Goal: Entertainment & Leisure: Consume media (video, audio)

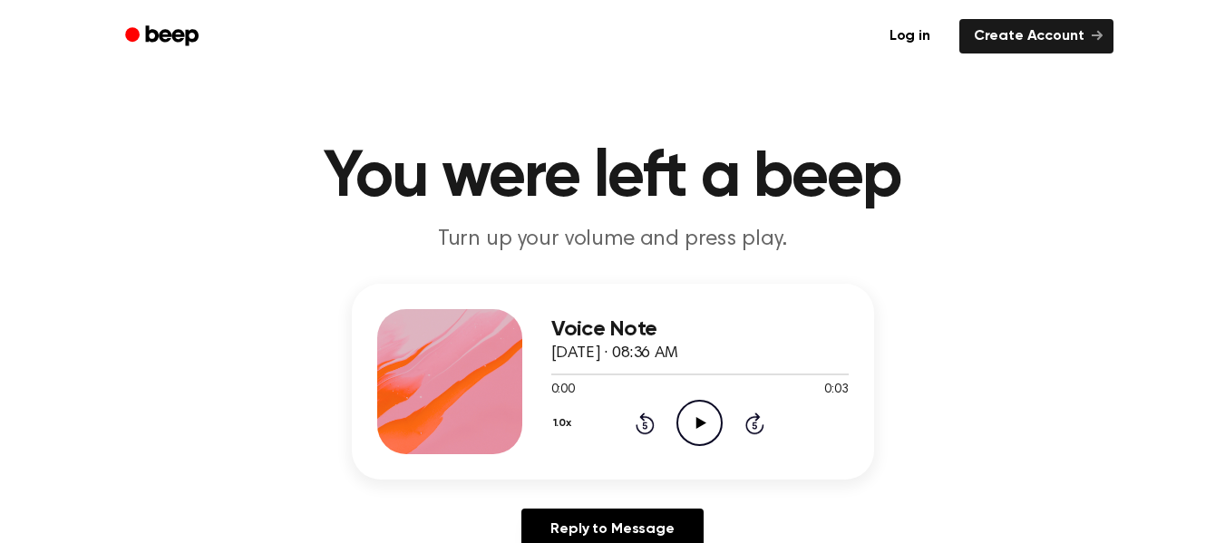
click at [704, 416] on icon "Play Audio" at bounding box center [699, 423] width 46 height 46
click at [704, 416] on icon "Pause Audio" at bounding box center [699, 423] width 46 height 46
click at [704, 416] on icon "Play Audio" at bounding box center [699, 423] width 46 height 46
click at [680, 414] on circle at bounding box center [699, 423] width 44 height 44
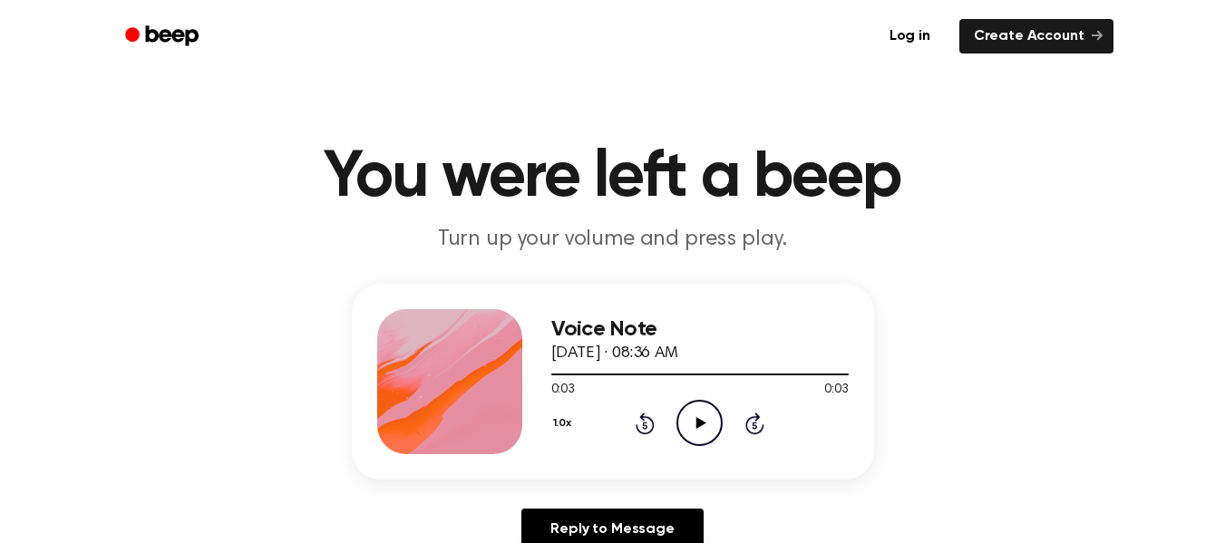
click at [680, 414] on circle at bounding box center [699, 423] width 44 height 44
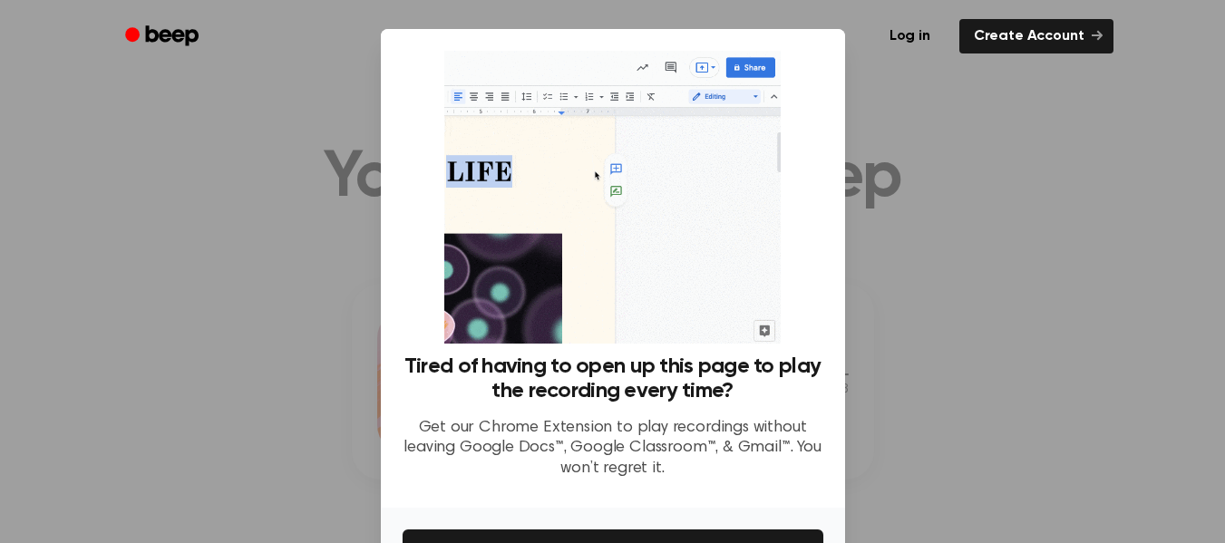
click at [850, 82] on div at bounding box center [612, 271] width 1225 height 543
drag, startPoint x: 303, startPoint y: 117, endPoint x: 528, endPoint y: -110, distance: 319.3
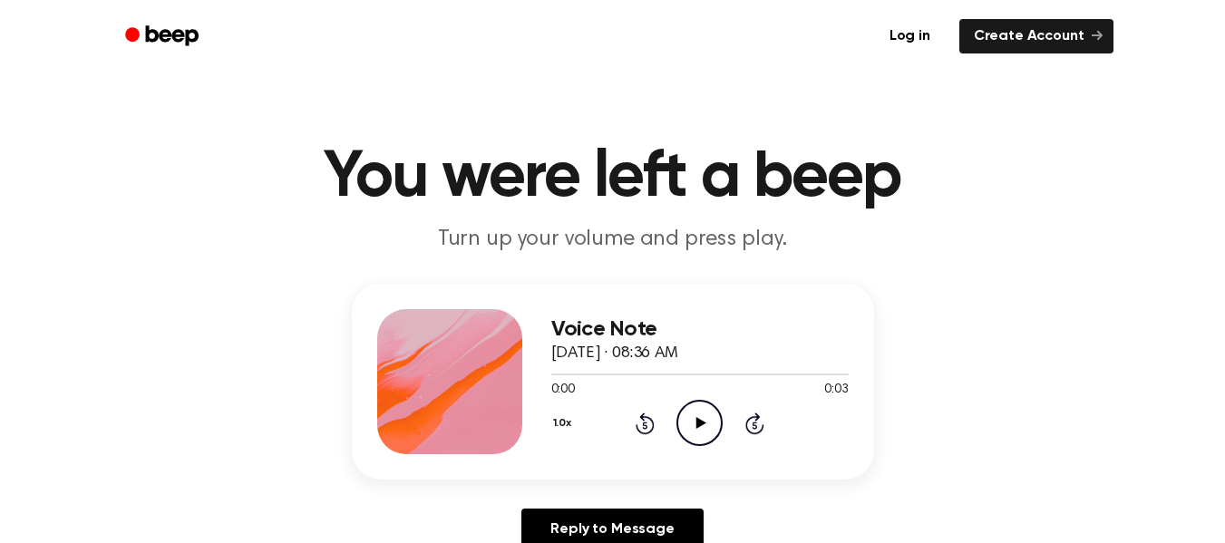
click at [699, 436] on icon "Play Audio" at bounding box center [699, 423] width 46 height 46
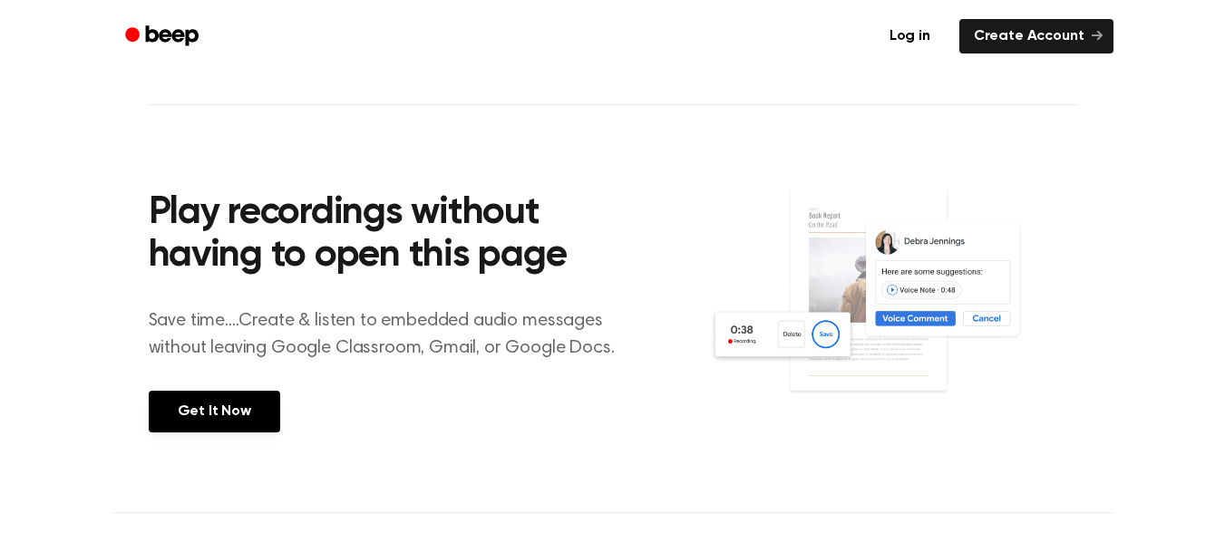
scroll to position [647, 0]
